Goal: Task Accomplishment & Management: Manage account settings

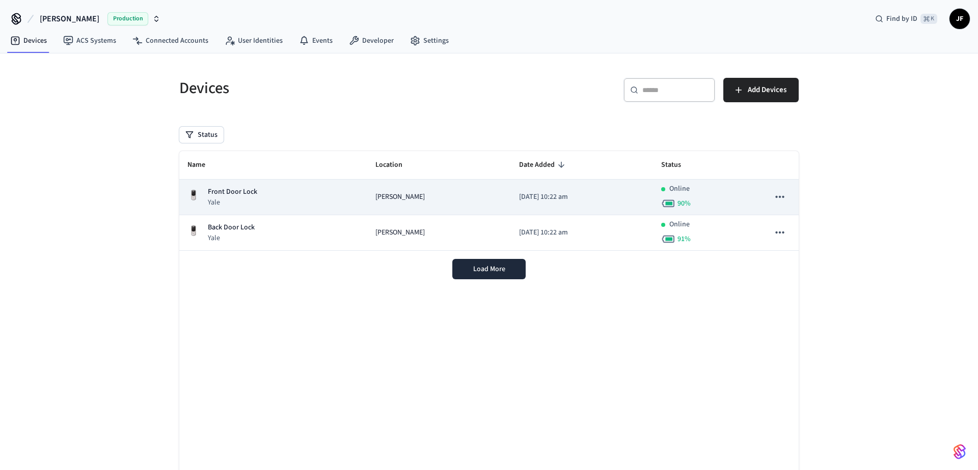
click at [316, 192] on div "Front Door Lock Yale" at bounding box center [273, 197] width 172 height 21
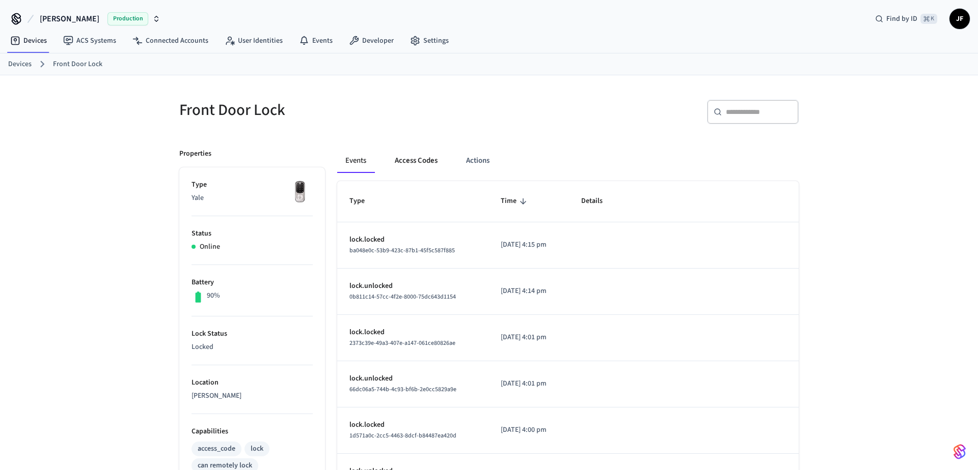
click at [409, 157] on button "Access Codes" at bounding box center [415, 161] width 59 height 24
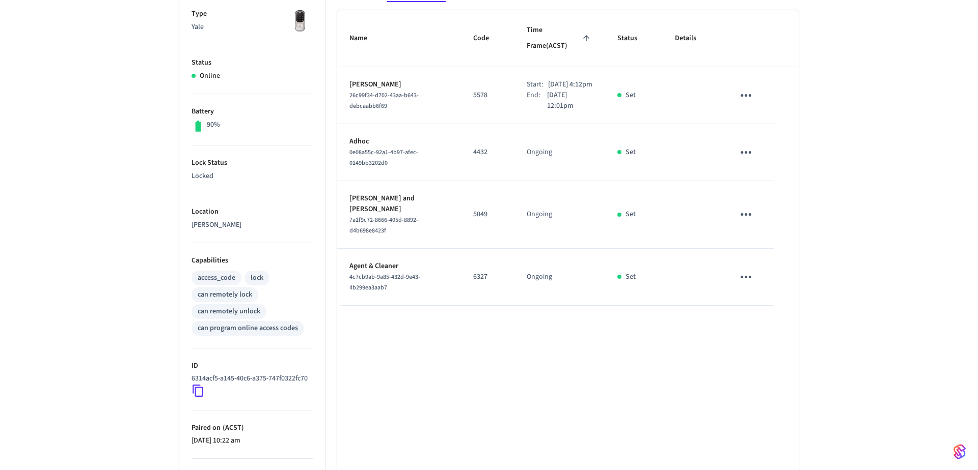
scroll to position [177, 0]
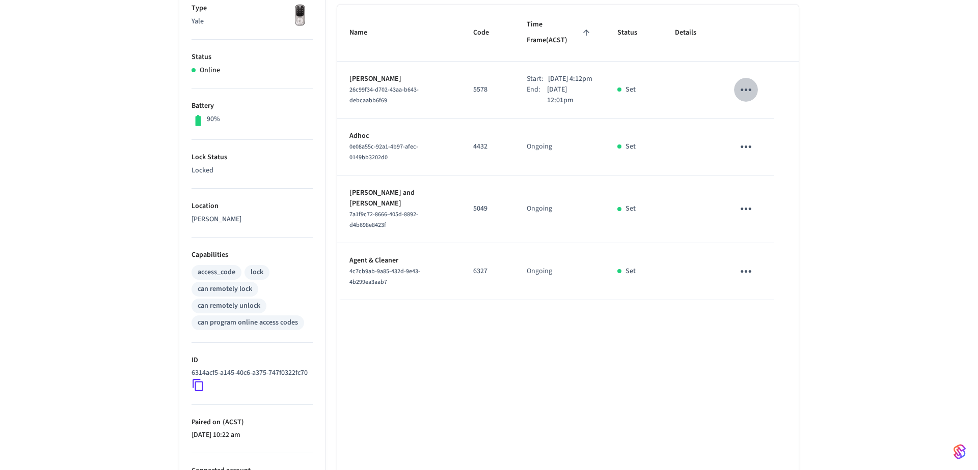
click at [746, 89] on icon "sticky table" at bounding box center [745, 90] width 11 height 3
click at [759, 95] on li "Edit" at bounding box center [772, 102] width 48 height 27
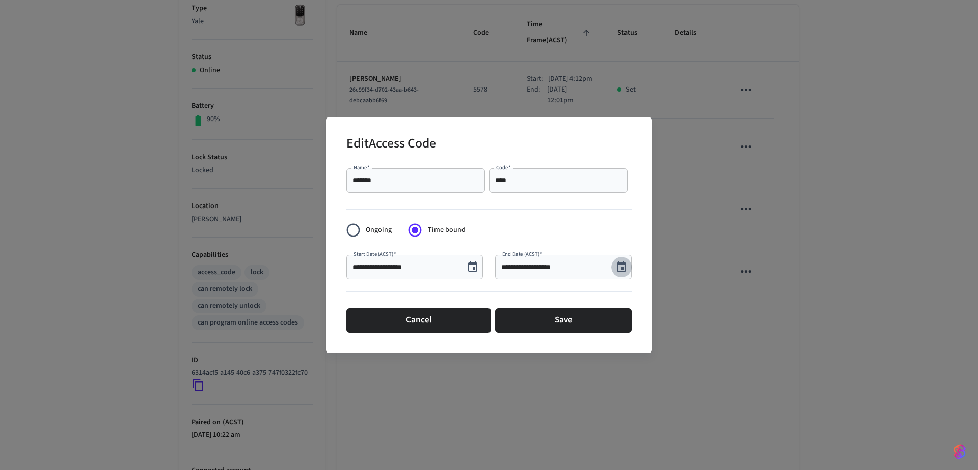
click at [626, 265] on icon "Choose date, selected date is Sep 30, 2025" at bounding box center [621, 267] width 12 height 12
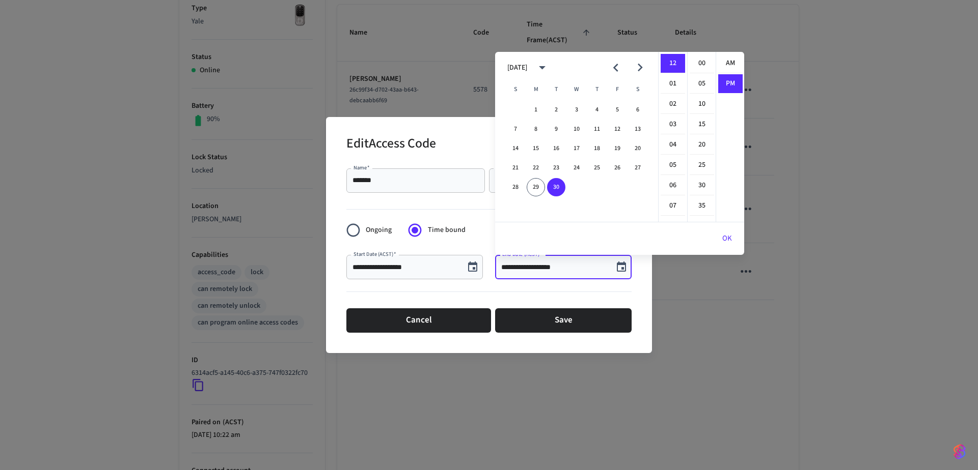
scroll to position [19, 0]
click at [634, 73] on icon "Next month" at bounding box center [640, 68] width 16 height 16
click at [598, 109] on button "2" at bounding box center [597, 110] width 18 height 18
type input "**********"
click at [720, 236] on button "OK" at bounding box center [727, 239] width 34 height 24
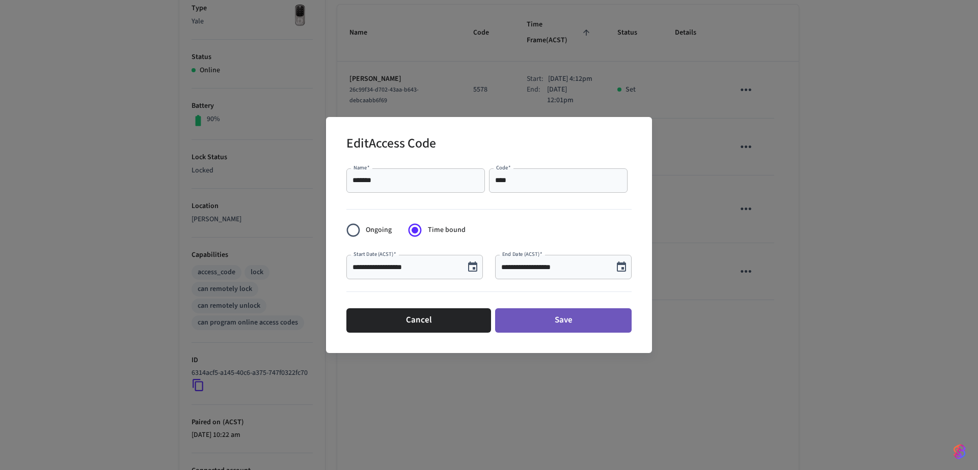
click at [554, 321] on button "Save" at bounding box center [563, 321] width 136 height 24
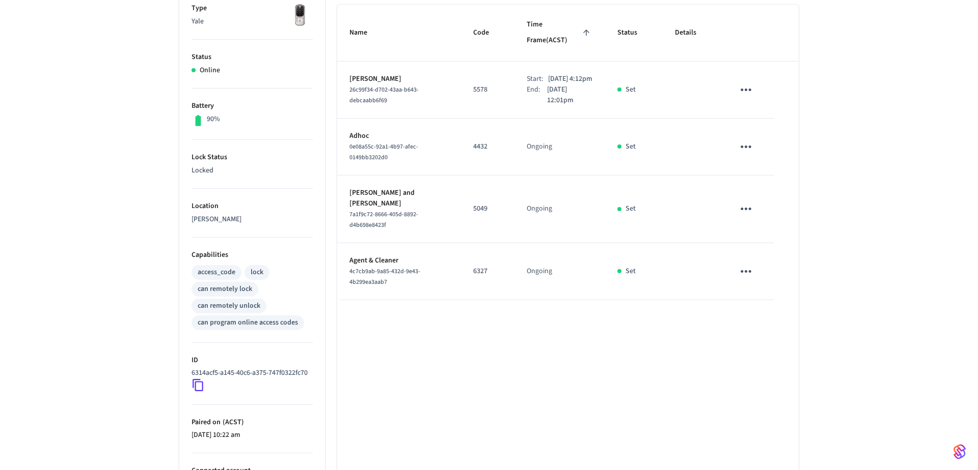
scroll to position [0, 0]
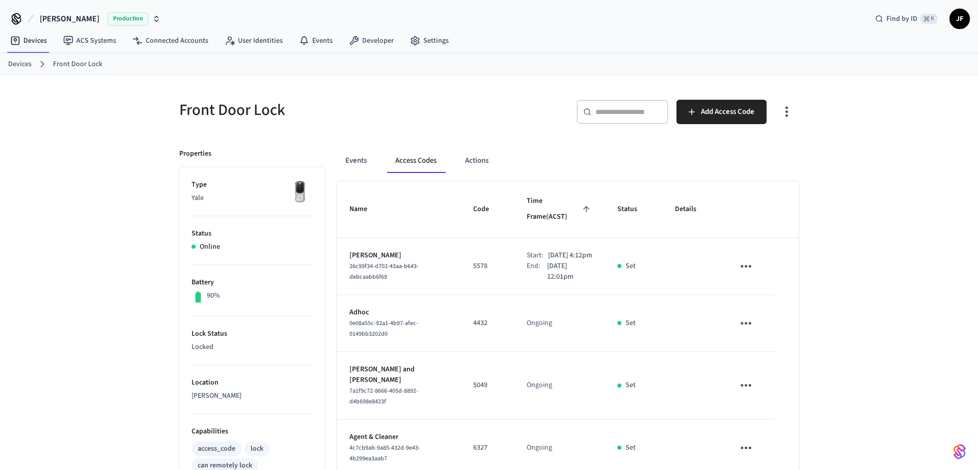
click at [7, 65] on div "Devices Front Door Lock" at bounding box center [489, 64] width 978 height 22
click at [23, 62] on link "Devices" at bounding box center [19, 64] width 23 height 11
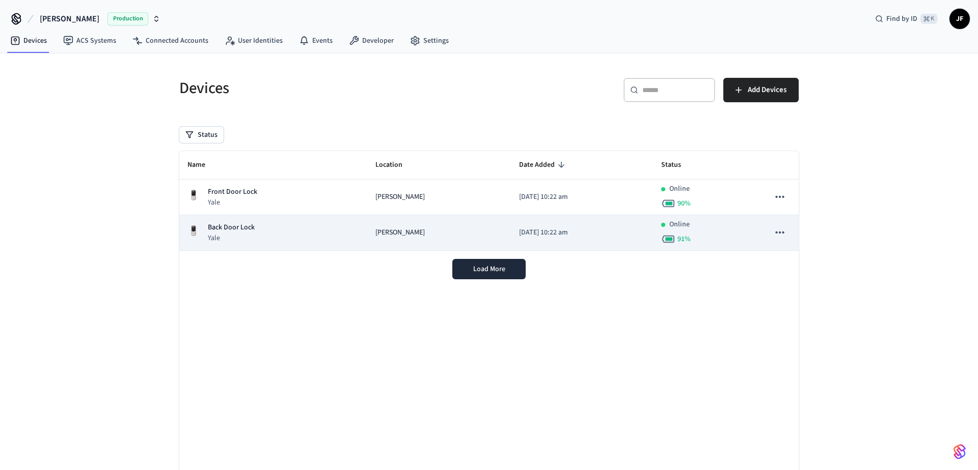
click at [230, 223] on p "Back Door Lock" at bounding box center [231, 228] width 47 height 11
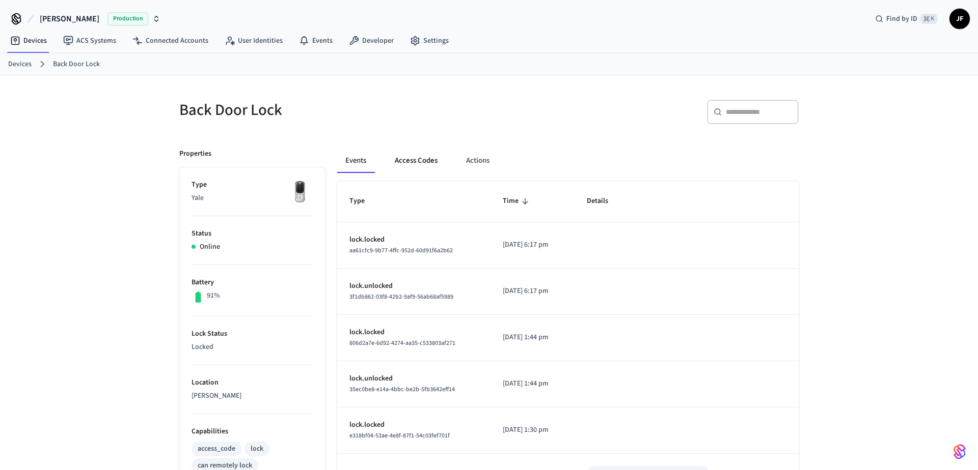
click at [422, 161] on button "Access Codes" at bounding box center [415, 161] width 59 height 24
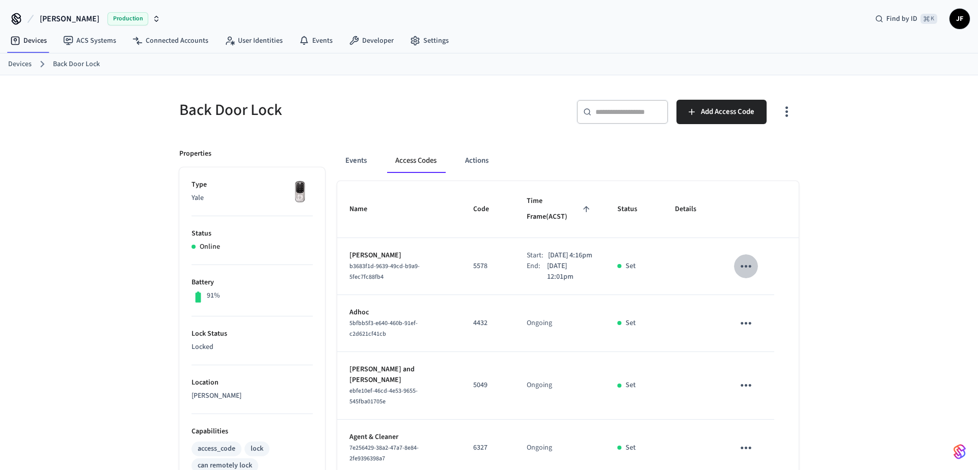
click at [749, 265] on icon "sticky table" at bounding box center [745, 266] width 11 height 3
click at [764, 274] on li "Edit" at bounding box center [772, 279] width 48 height 27
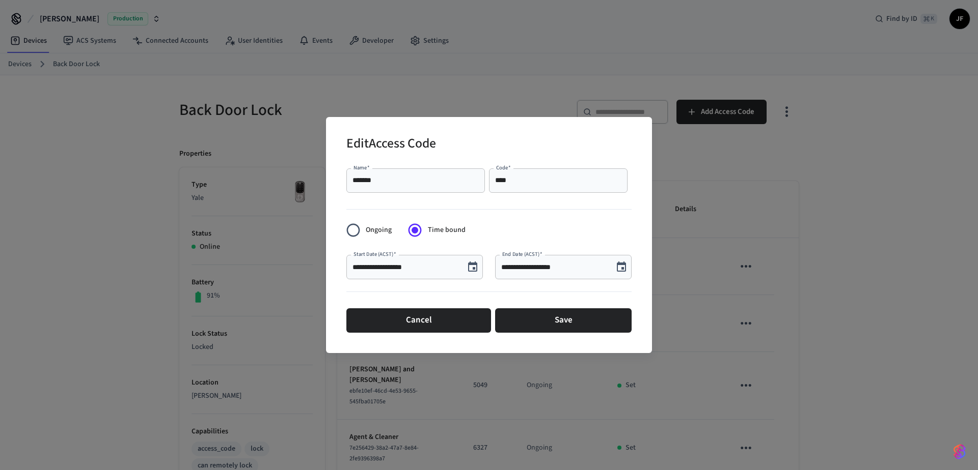
click at [503, 268] on input "**********" at bounding box center [554, 267] width 106 height 10
click at [501, 268] on input "**********" at bounding box center [554, 267] width 106 height 10
click at [624, 268] on icon "Choose date, selected date is Feb 10, 2025" at bounding box center [621, 267] width 12 height 12
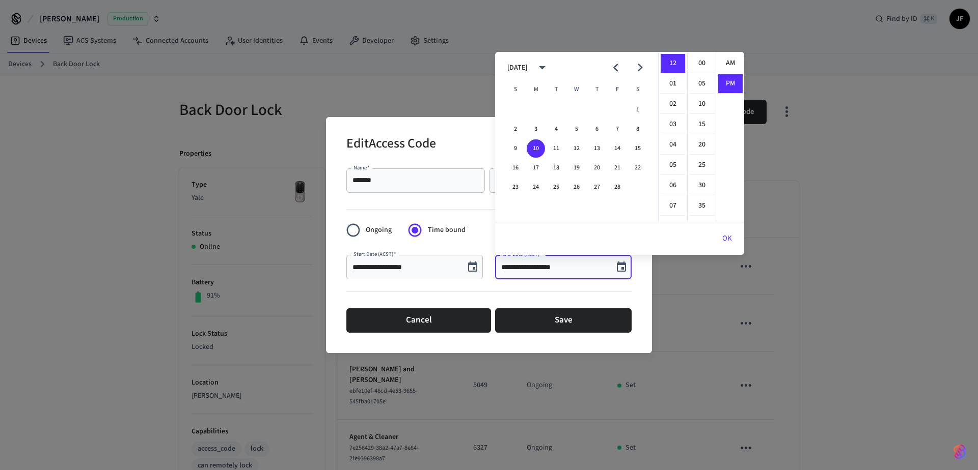
scroll to position [19, 0]
click at [579, 291] on div at bounding box center [488, 294] width 285 height 21
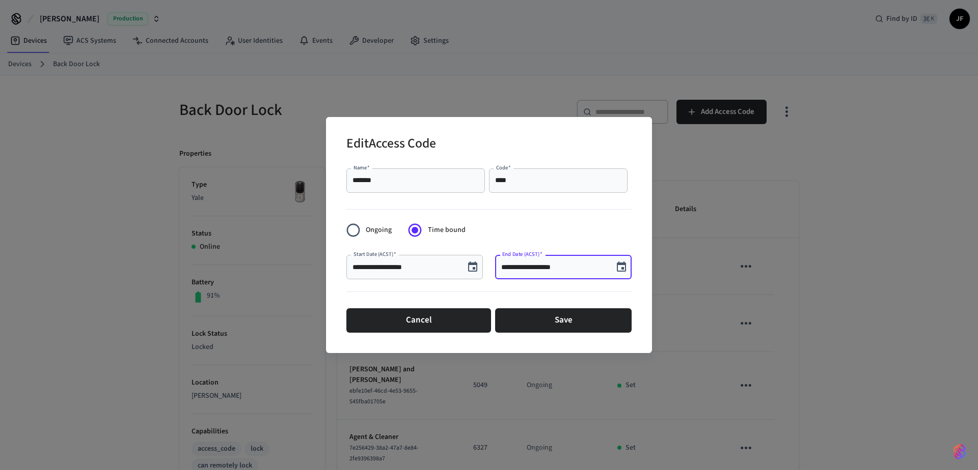
click at [503, 266] on input "**********" at bounding box center [554, 267] width 106 height 10
type input "**********"
click at [621, 270] on icon "Choose date, selected date is Oct 2, 2025" at bounding box center [621, 267] width 12 height 12
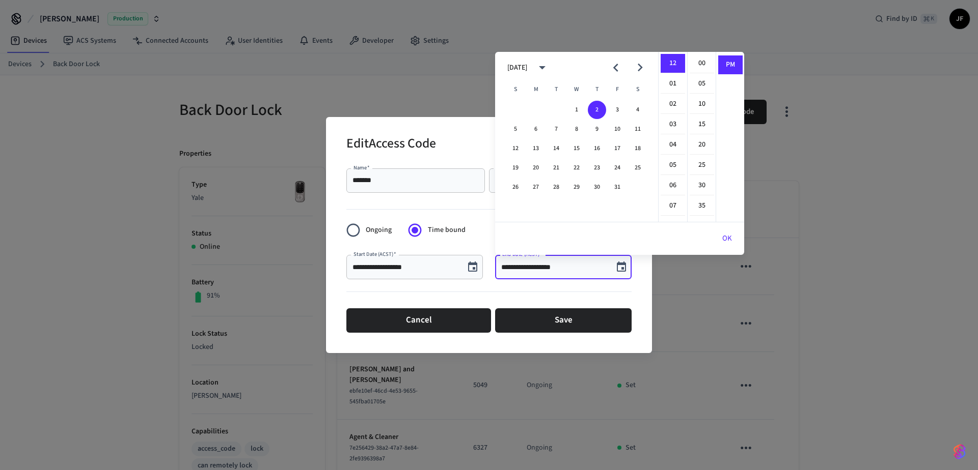
click at [643, 276] on div "**********" at bounding box center [489, 235] width 326 height 236
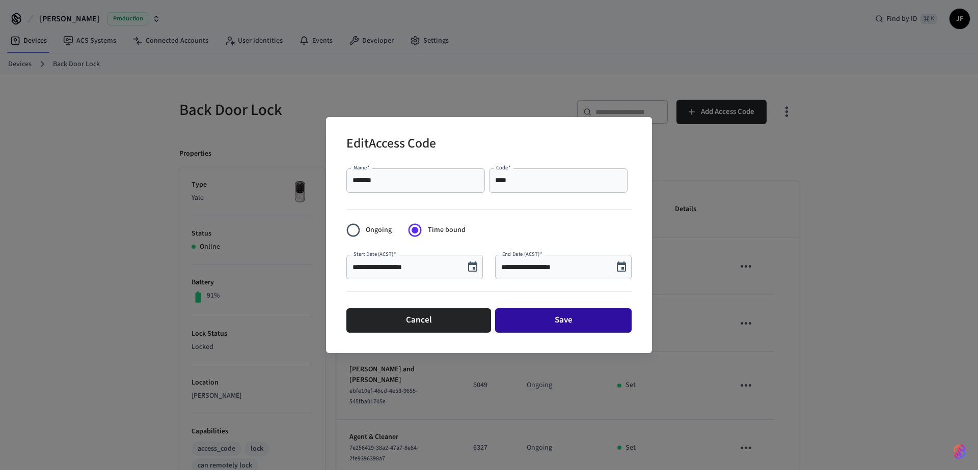
click at [563, 322] on button "Save" at bounding box center [563, 321] width 136 height 24
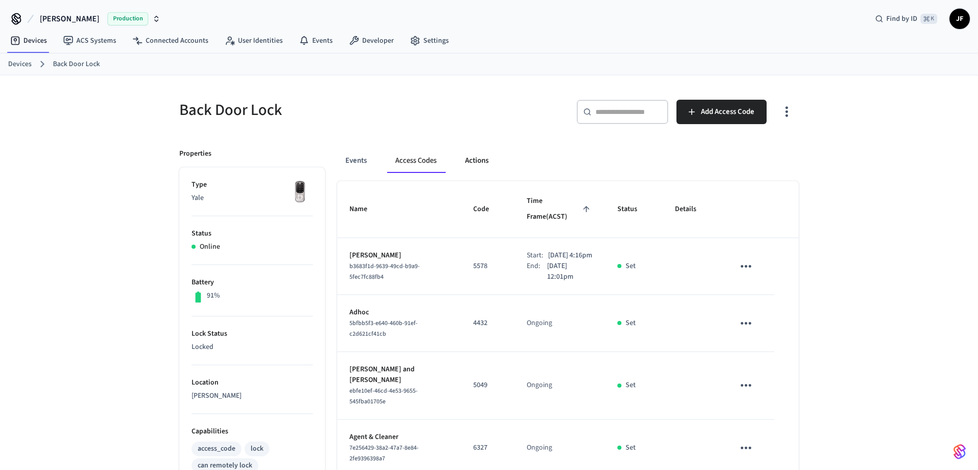
click at [478, 164] on button "Actions" at bounding box center [477, 161] width 40 height 24
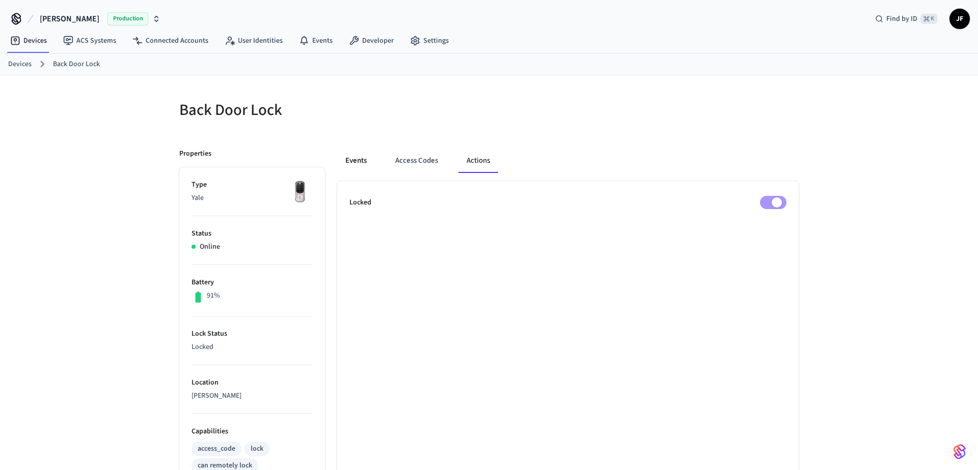
click at [355, 160] on button "Events" at bounding box center [356, 161] width 38 height 24
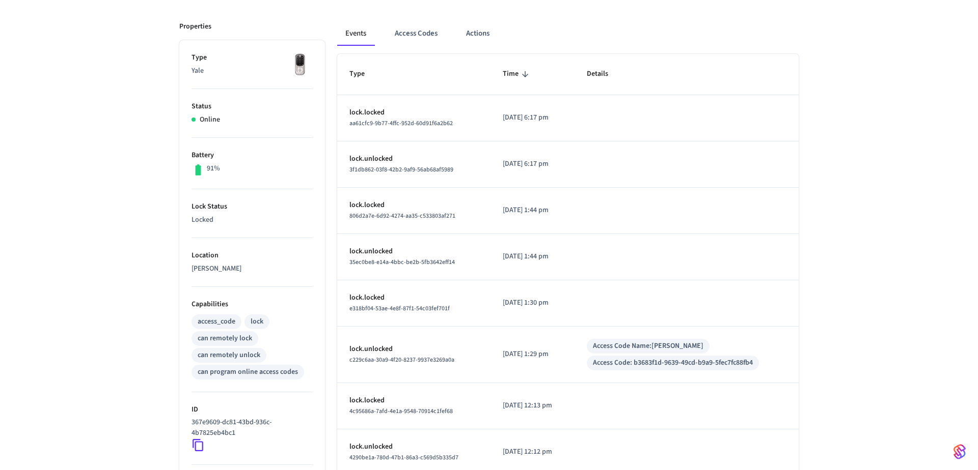
scroll to position [129, 0]
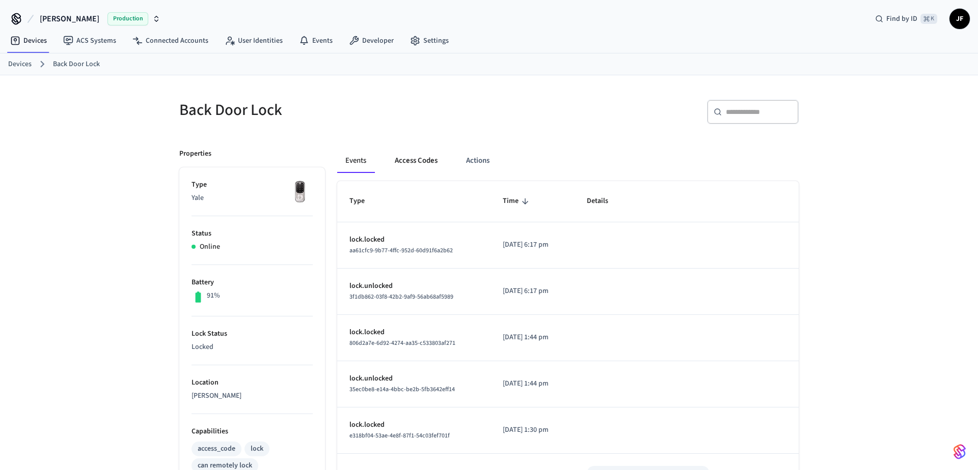
click at [394, 160] on button "Access Codes" at bounding box center [415, 161] width 59 height 24
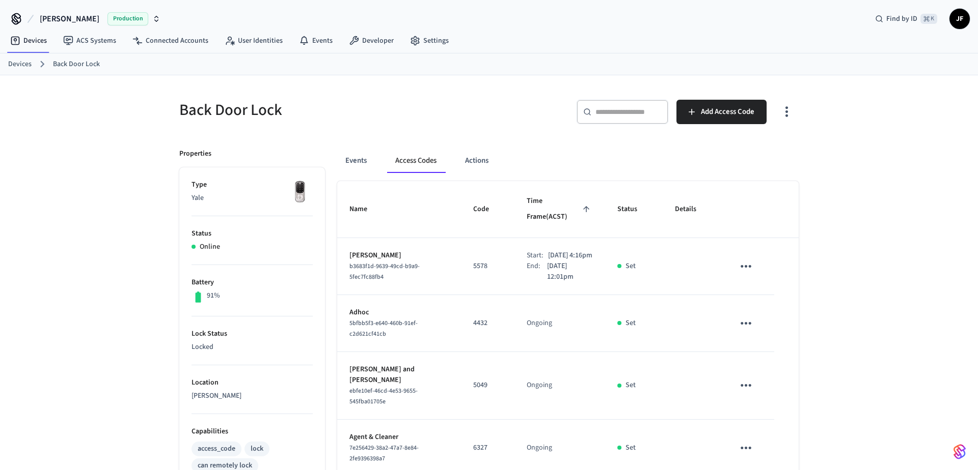
click at [381, 159] on div "Events Access Codes Actions" at bounding box center [567, 161] width 461 height 24
click at [365, 158] on button "Events" at bounding box center [356, 161] width 38 height 24
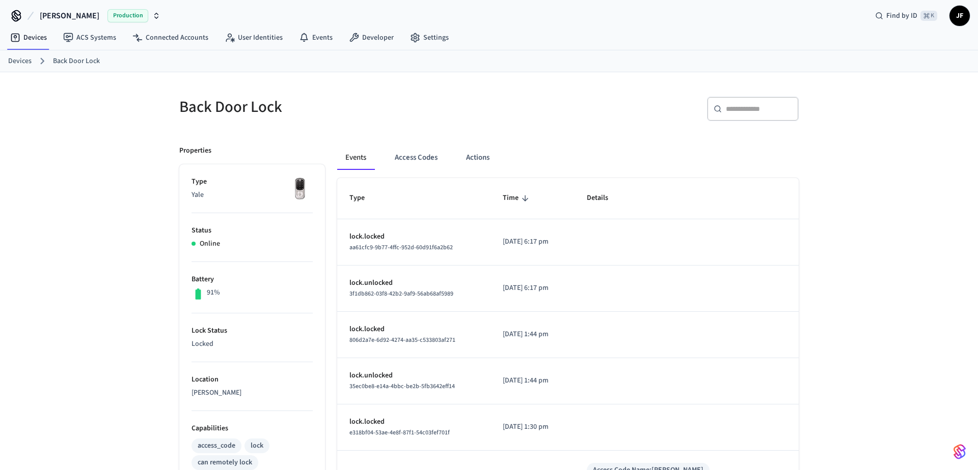
scroll to position [4, 0]
